Goal: Navigation & Orientation: Find specific page/section

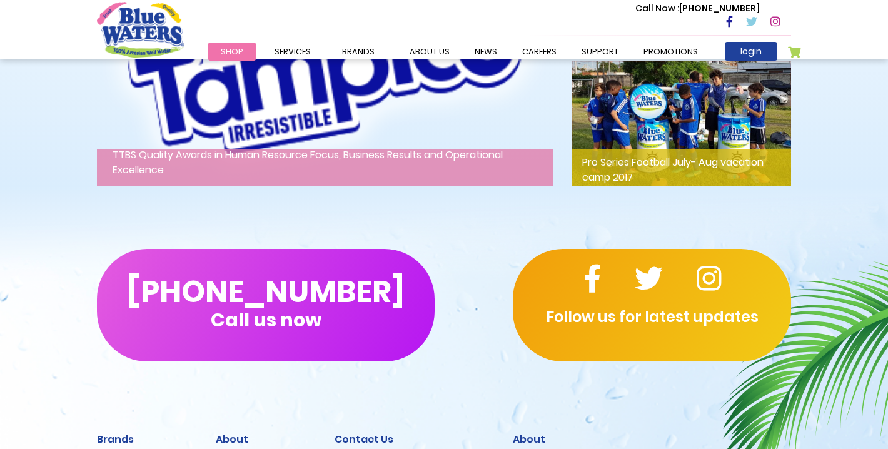
scroll to position [1904, 0]
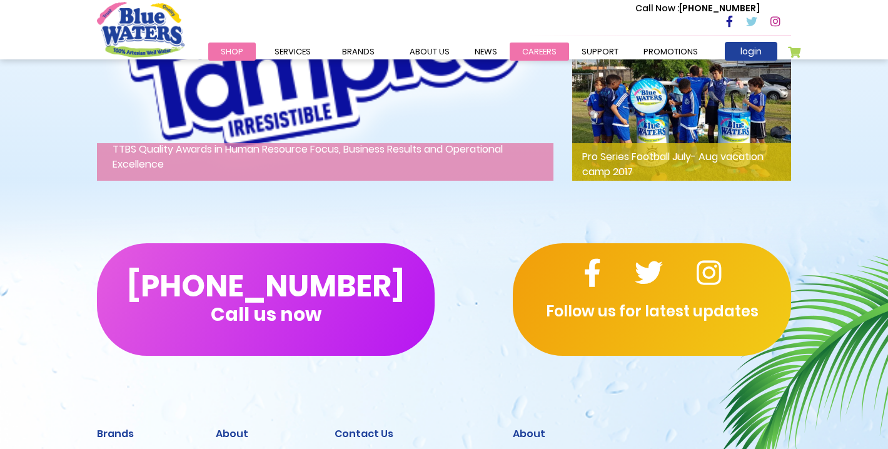
click at [532, 57] on link "careers" at bounding box center [539, 52] width 59 height 18
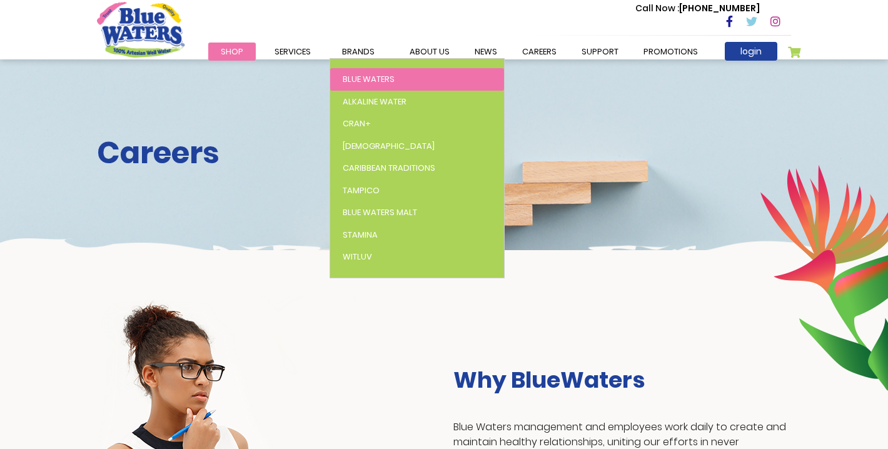
click at [358, 74] on span "Blue Waters" at bounding box center [369, 79] width 52 height 12
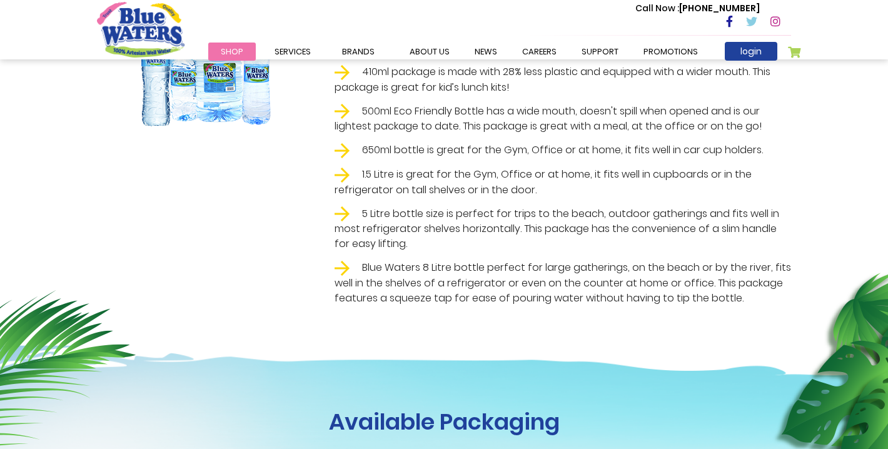
scroll to position [341, 0]
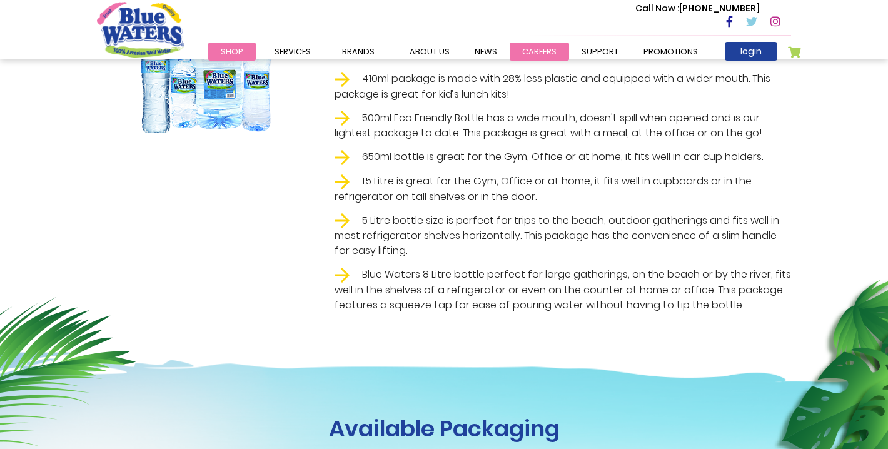
click at [542, 52] on link "careers" at bounding box center [539, 52] width 59 height 18
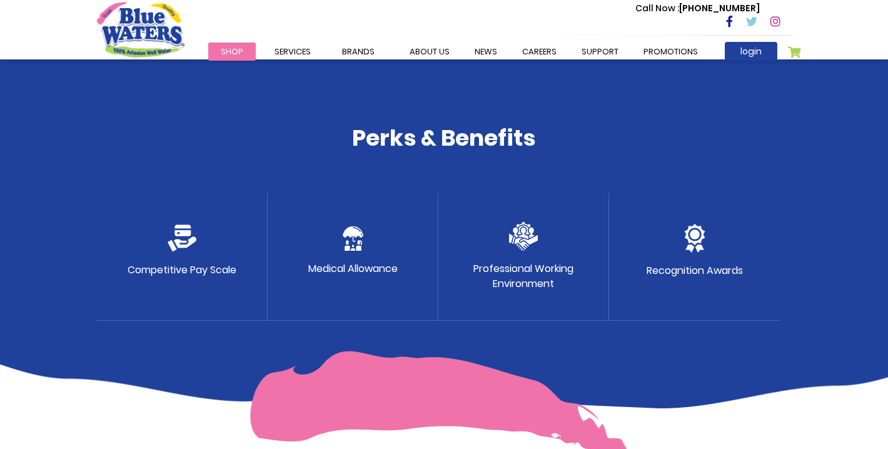
scroll to position [630, 0]
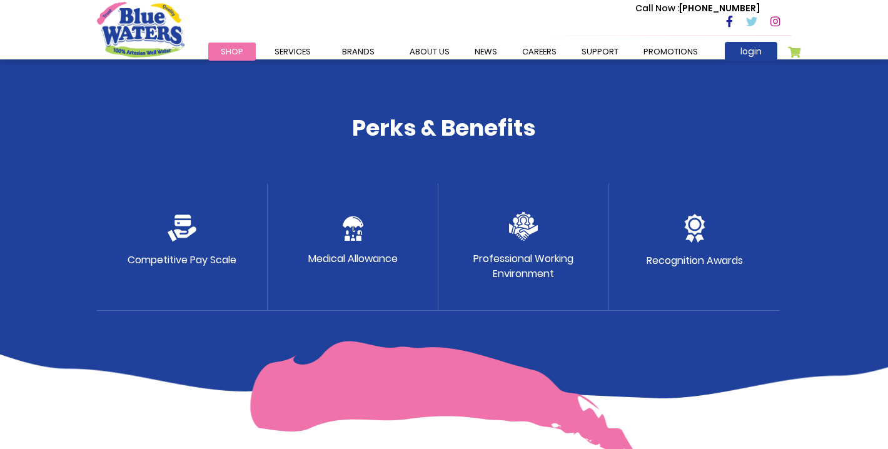
click at [184, 223] on img at bounding box center [182, 229] width 29 height 28
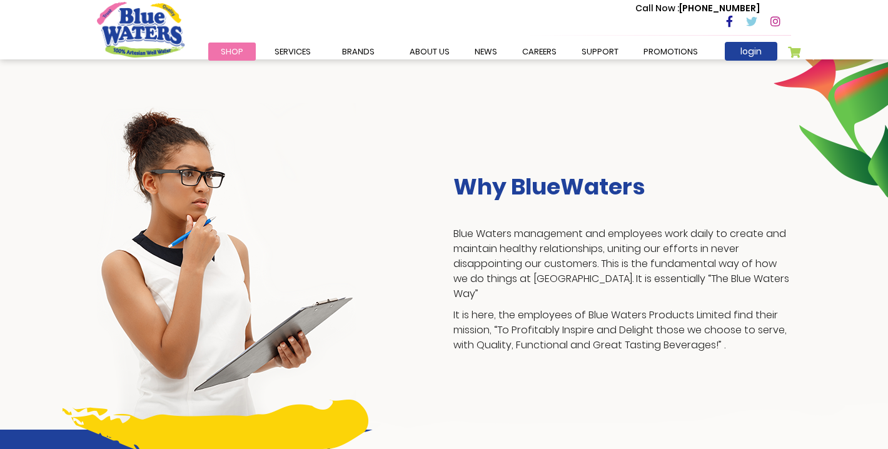
scroll to position [0, 0]
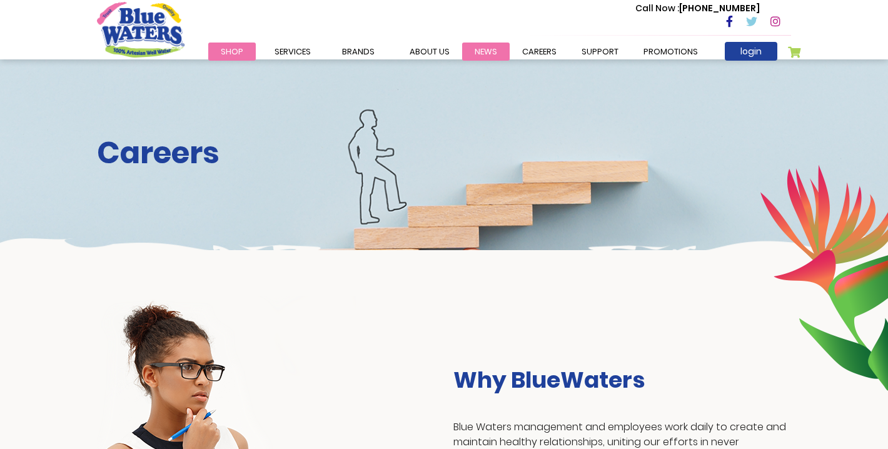
click at [487, 49] on link "News" at bounding box center [486, 52] width 48 height 18
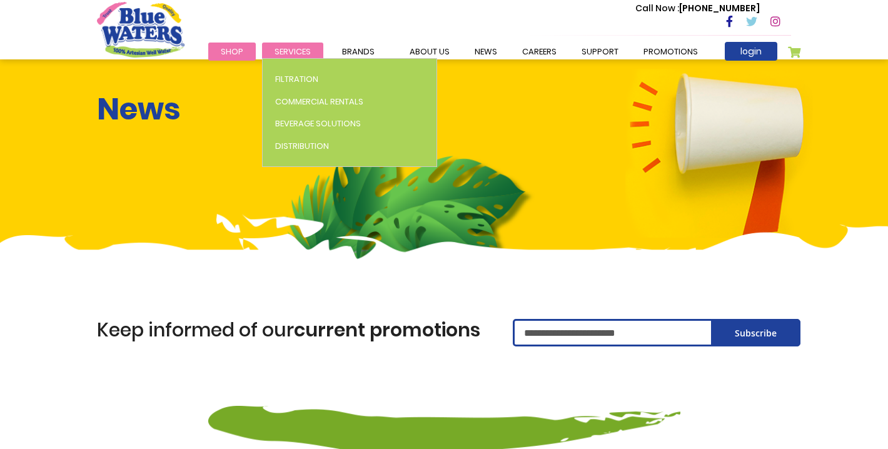
click at [297, 51] on span "Services" at bounding box center [293, 52] width 36 height 12
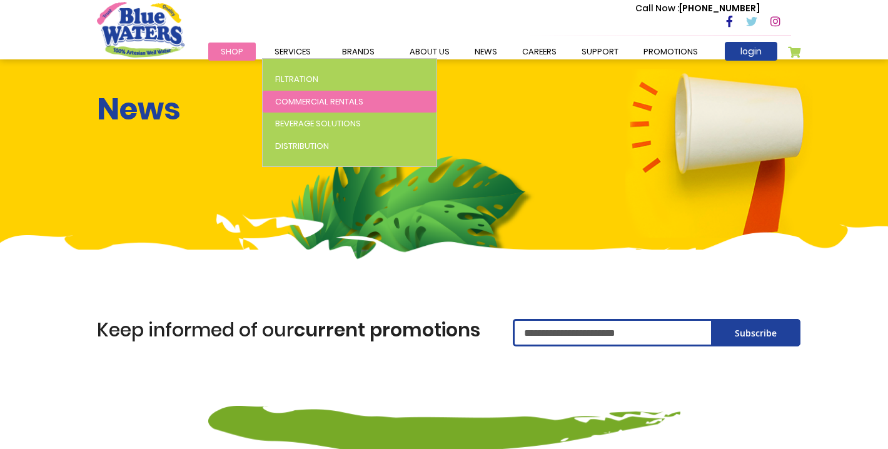
click at [323, 106] on span "Commercial Rentals" at bounding box center [319, 102] width 88 height 12
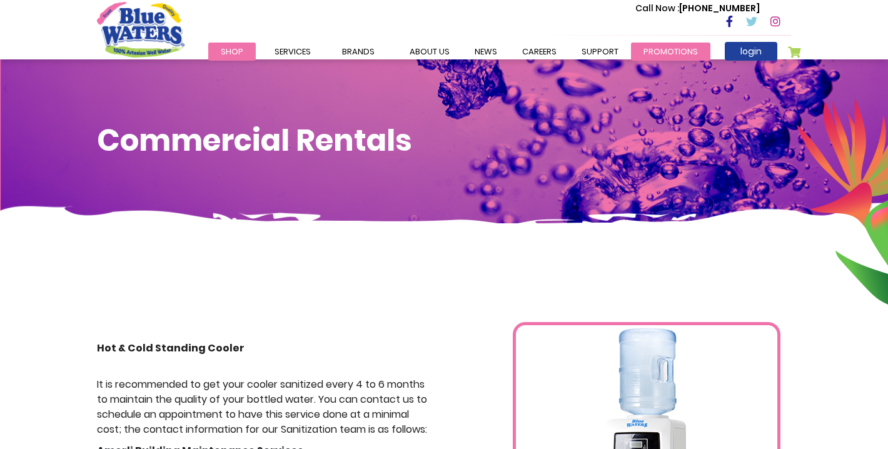
click at [642, 44] on link "Promotions" at bounding box center [670, 52] width 79 height 18
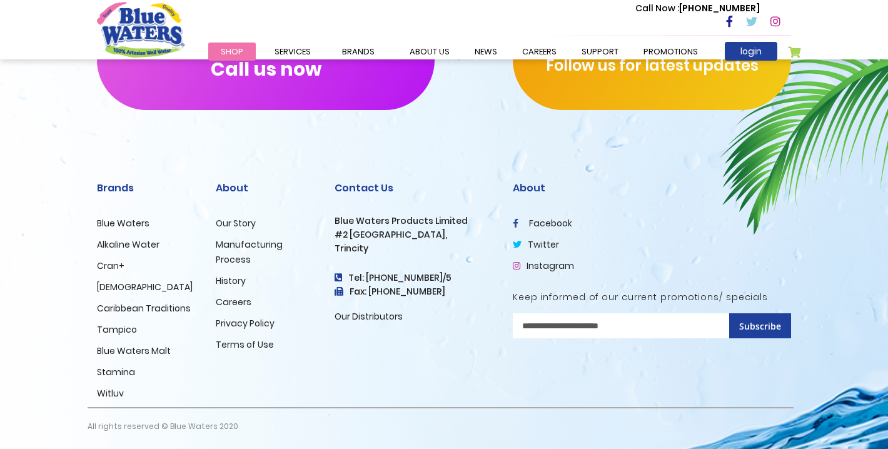
scroll to position [636, 0]
